Goal: Use online tool/utility: Utilize a website feature to perform a specific function

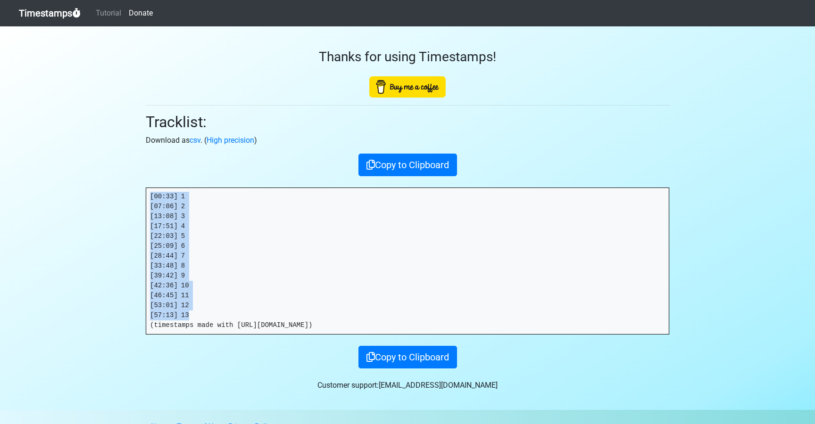
click at [57, 10] on link "Timestamps" at bounding box center [50, 13] width 62 height 19
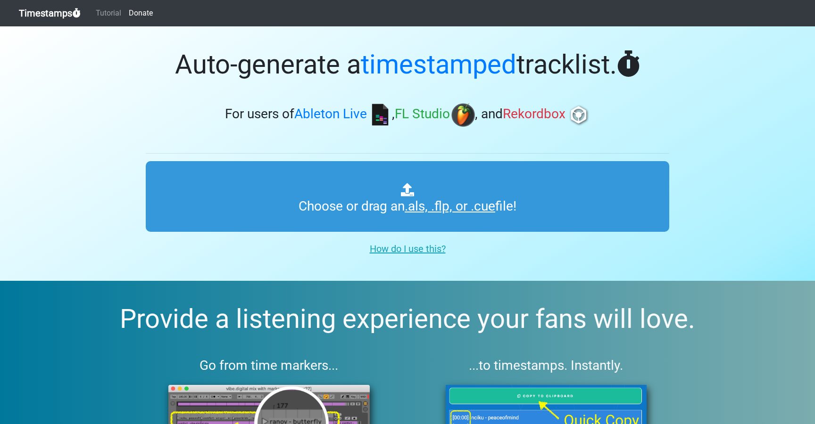
click at [110, 111] on section "Auto-generate a timestamped tracklist. For users of Ableton Live , FL Studio , …" at bounding box center [407, 153] width 815 height 255
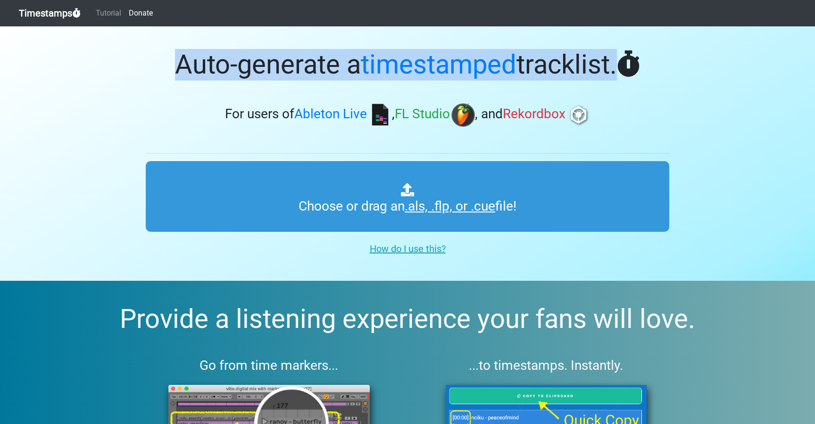
drag, startPoint x: 186, startPoint y: 66, endPoint x: 634, endPoint y: 70, distance: 448.4
click at [634, 70] on h1 "Auto-generate a timestamped tracklist." at bounding box center [407, 65] width 523 height 32
drag, startPoint x: 159, startPoint y: 61, endPoint x: 176, endPoint y: 62, distance: 16.6
click at [159, 61] on h1 "Auto-generate a timestamped tracklist." at bounding box center [407, 65] width 523 height 32
drag, startPoint x: 181, startPoint y: 62, endPoint x: 670, endPoint y: 74, distance: 488.6
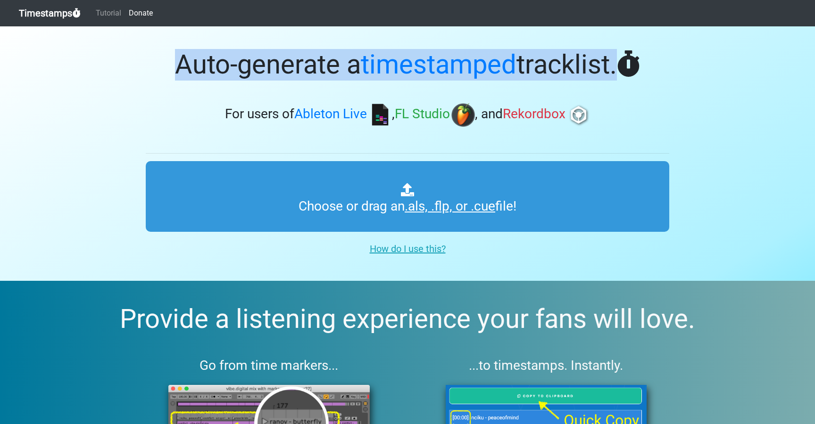
click at [670, 74] on div "Auto-generate a timestamped tracklist. For users of Ableton Live , FL Studio , …" at bounding box center [408, 142] width 538 height 232
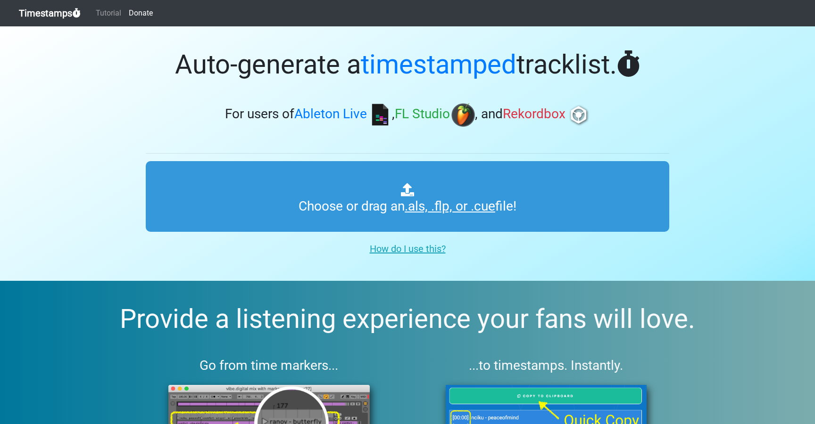
click at [670, 75] on div "Auto-generate a timestamped tracklist. For users of Ableton Live , FL Studio , …" at bounding box center [408, 142] width 538 height 232
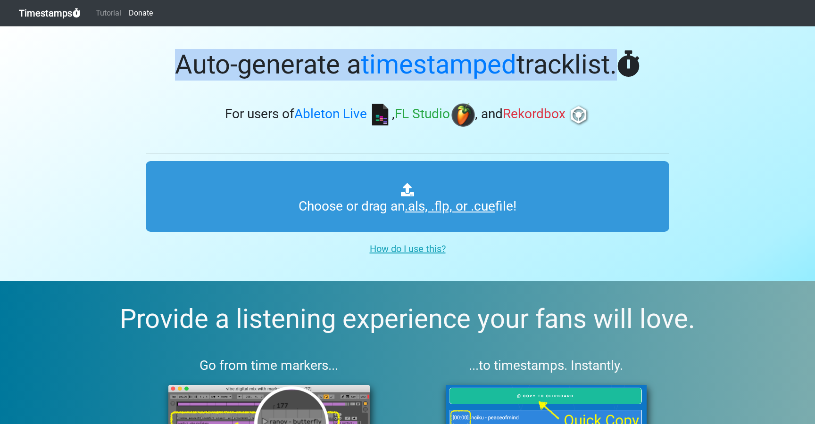
drag, startPoint x: 179, startPoint y: 65, endPoint x: 613, endPoint y: 73, distance: 434.3
click at [613, 73] on h1 "Auto-generate a timestamped tracklist." at bounding box center [407, 65] width 523 height 32
click at [175, 58] on h1 "Auto-generate a timestamped tracklist." at bounding box center [407, 65] width 523 height 32
drag, startPoint x: 186, startPoint y: 64, endPoint x: 695, endPoint y: 71, distance: 509.3
click at [695, 71] on section "Auto-generate a timestamped tracklist. For users of Ableton Live , FL Studio , …" at bounding box center [407, 153] width 815 height 255
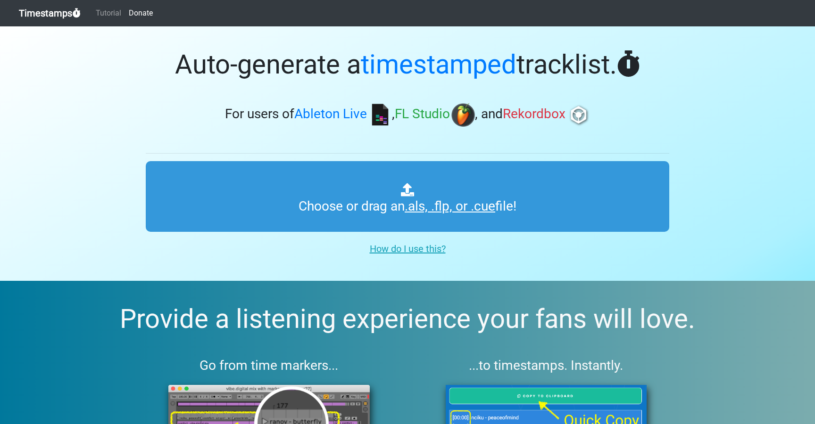
drag, startPoint x: 694, startPoint y: 71, endPoint x: 482, endPoint y: 65, distance: 212.3
click at [693, 71] on section "Auto-generate a timestamped tracklist. For users of Ableton Live , FL Studio , …" at bounding box center [407, 153] width 815 height 255
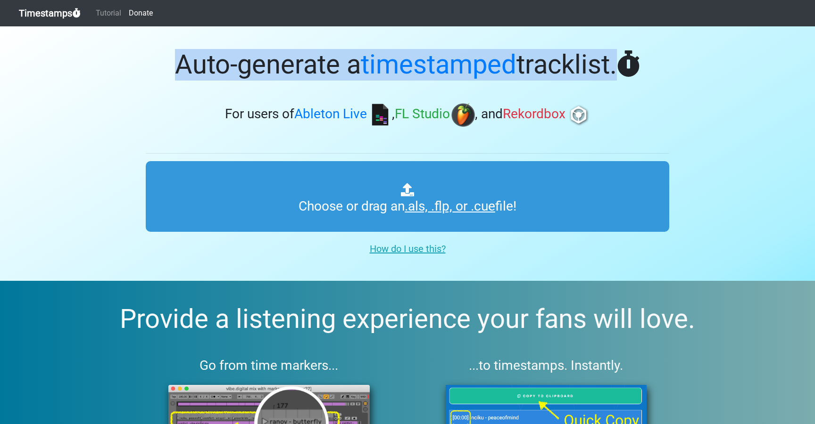
drag, startPoint x: 184, startPoint y: 64, endPoint x: 613, endPoint y: 69, distance: 429.6
click at [613, 69] on h1 "Auto-generate a timestamped tracklist." at bounding box center [407, 65] width 523 height 32
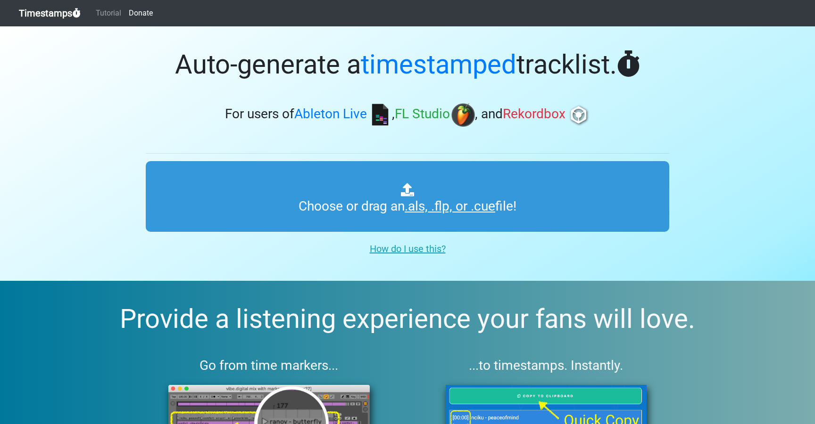
click at [129, 151] on section "Auto-generate a timestamped tracklist. For users of Ableton Live , FL Studio , …" at bounding box center [407, 153] width 815 height 255
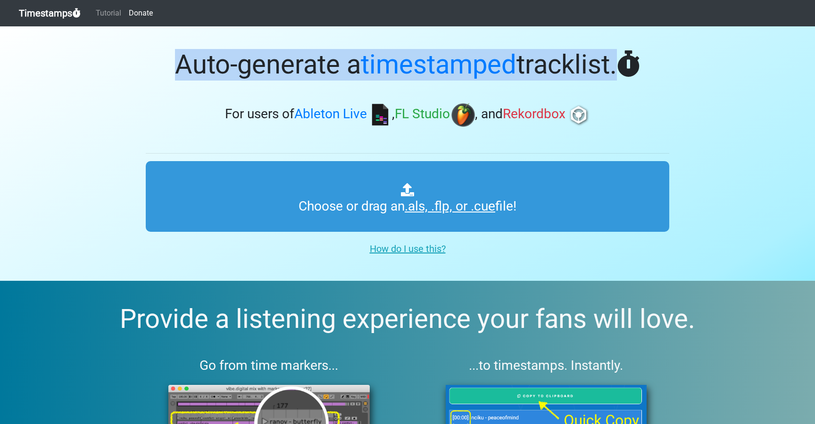
drag, startPoint x: 188, startPoint y: 63, endPoint x: 619, endPoint y: 73, distance: 431.6
click at [613, 72] on h1 "Auto-generate a timestamped tracklist." at bounding box center [407, 65] width 523 height 32
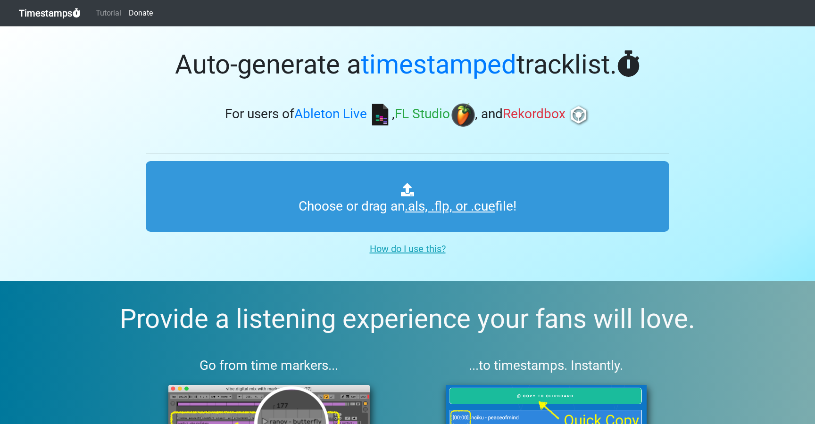
click at [618, 74] on icon at bounding box center [628, 63] width 23 height 26
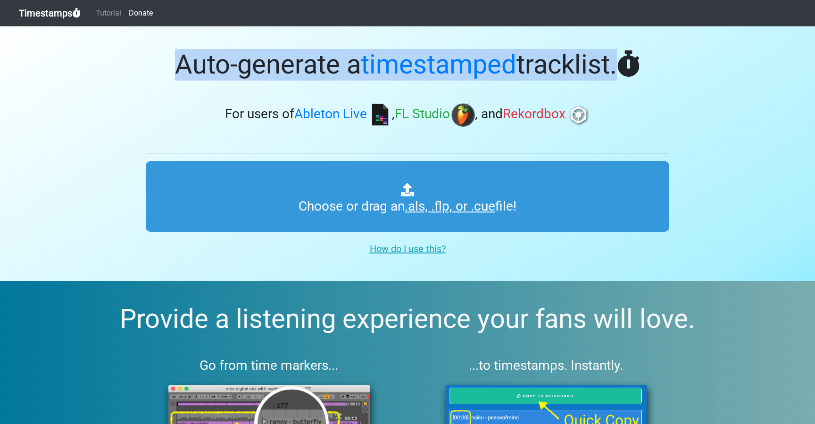
drag, startPoint x: 650, startPoint y: 72, endPoint x: 177, endPoint y: 68, distance: 472.9
click at [182, 68] on h1 "Auto-generate a timestamped tracklist." at bounding box center [407, 65] width 523 height 32
click at [176, 68] on h1 "Auto-generate a timestamped tracklist." at bounding box center [407, 65] width 523 height 32
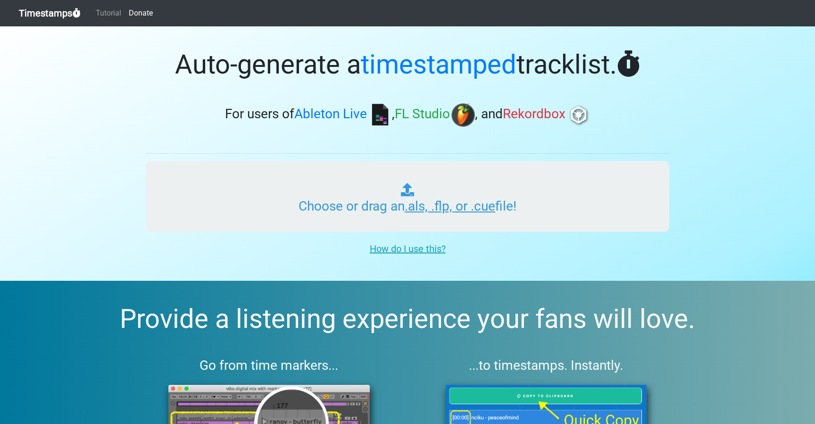
type input "C:\fakepath\ITM_XL_PLAYLIST_052_LUCID__CHILL_HOUSE_250929.als"
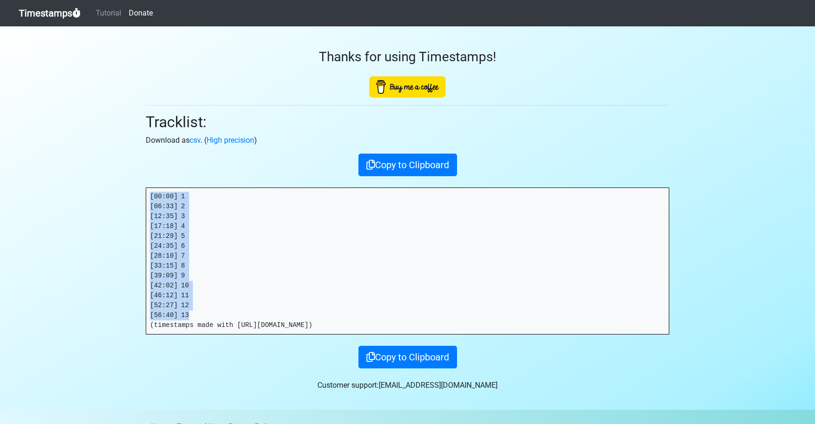
drag, startPoint x: 199, startPoint y: 317, endPoint x: 147, endPoint y: 191, distance: 136.3
click at [147, 191] on pre "[00:00] 1 [06:33] 2 [12:35] 3 [17:18] 4 [21:29] 5 [24:35] 6 [28:10] 7 [33:15] 8…" at bounding box center [407, 261] width 522 height 146
copy pre "[00:00] 1 [06:33] 2 [12:35] 3 [17:18] 4 [21:29] 5 [24:35] 6 [28:10] 7 [33:15] 8…"
click at [58, 16] on link "Timestamps" at bounding box center [50, 13] width 62 height 19
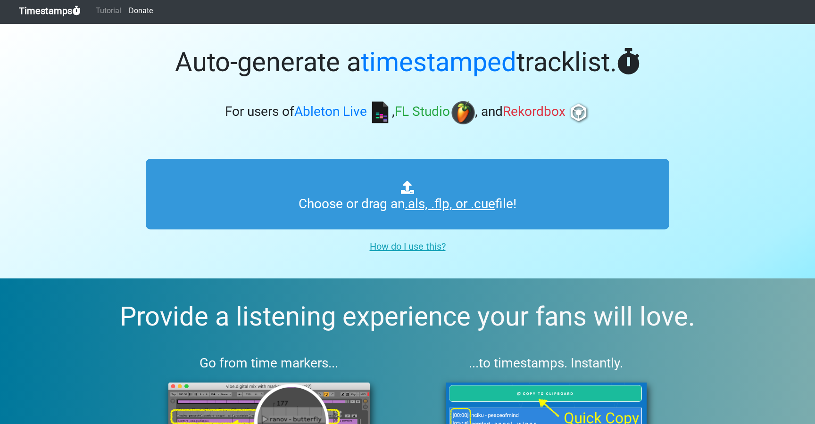
scroll to position [1, 0]
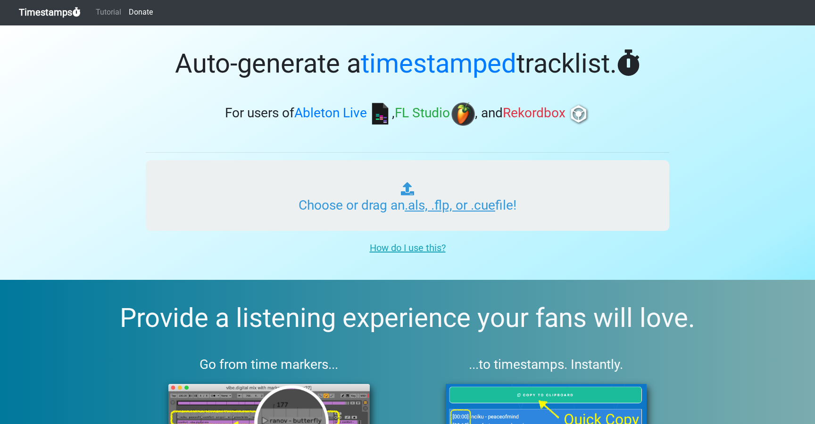
type input "C:\fakepath\ITM_XL_PLAYLIST_053_ANALOG__HOUSE_TECHNO_250929.als"
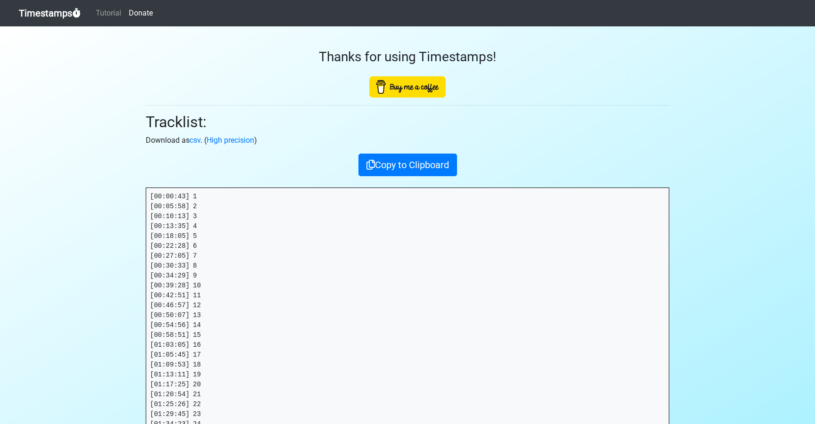
click at [55, 14] on link "Timestamps" at bounding box center [50, 13] width 62 height 19
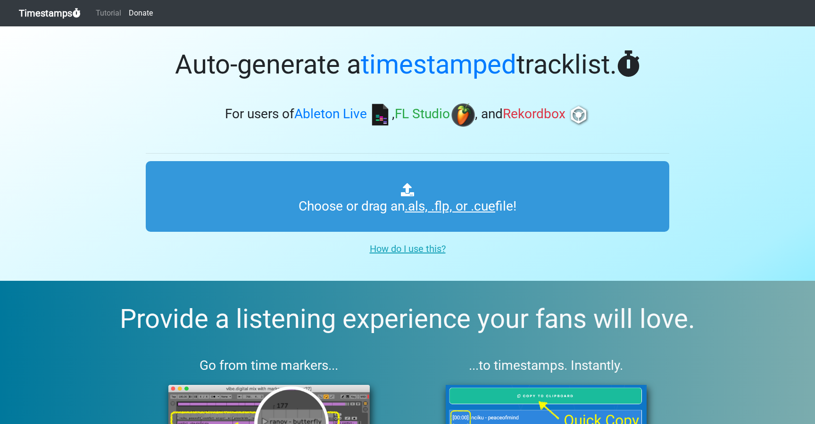
type input "C:\fakepath\ITM_XL_PLAYLIST_053_ANALOG__HOUSE_TECHNO_250929.als"
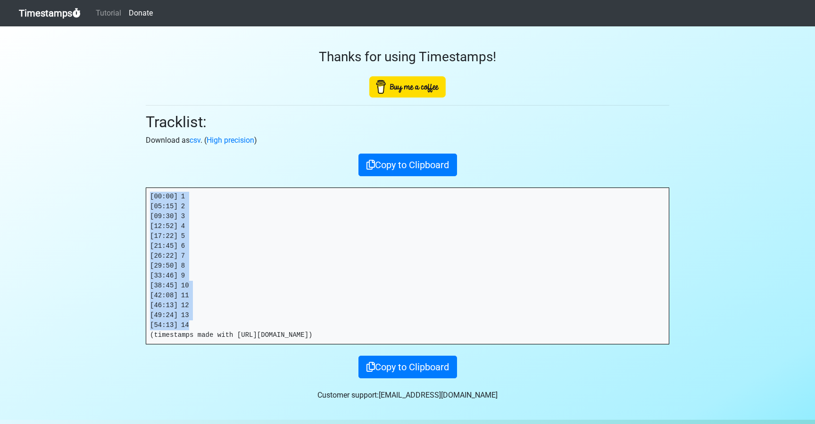
drag, startPoint x: 189, startPoint y: 325, endPoint x: 130, endPoint y: 193, distance: 144.4
click at [129, 190] on section "Thanks for using Timestamps! Tracklist: Download as csv . ( High precision ) Co…" at bounding box center [407, 223] width 815 height 394
